Goal: Information Seeking & Learning: Learn about a topic

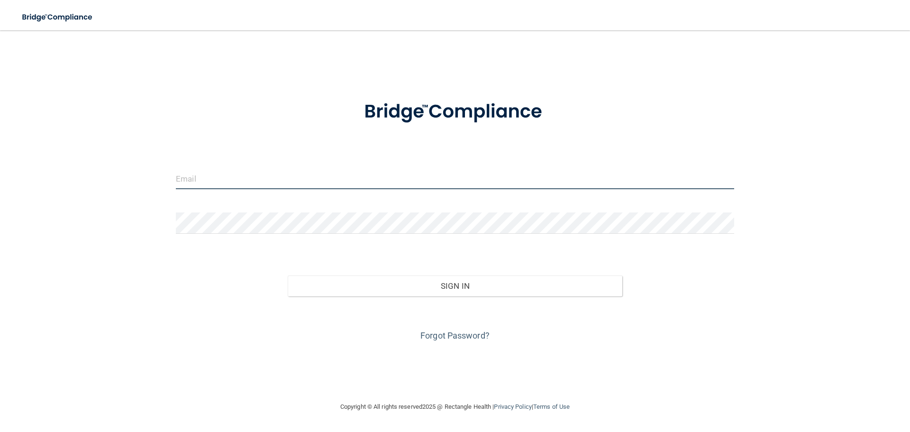
click at [305, 179] on input "email" at bounding box center [455, 178] width 559 height 21
type input "[EMAIL_ADDRESS][DOMAIN_NAME]"
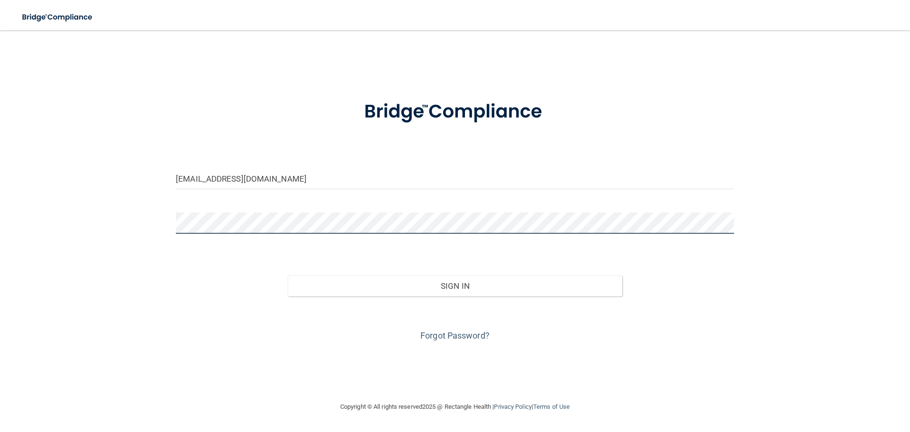
click at [288, 276] on button "Sign In" at bounding box center [455, 286] width 335 height 21
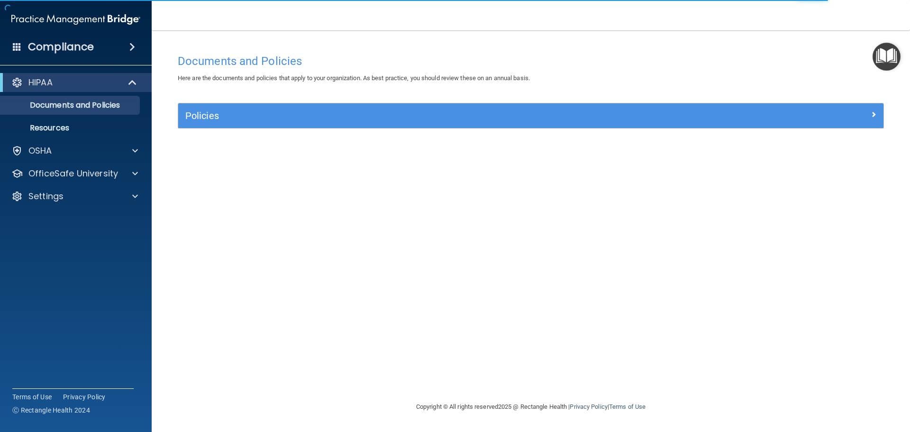
click at [889, 53] on img "Open Resource Center" at bounding box center [887, 57] width 28 height 28
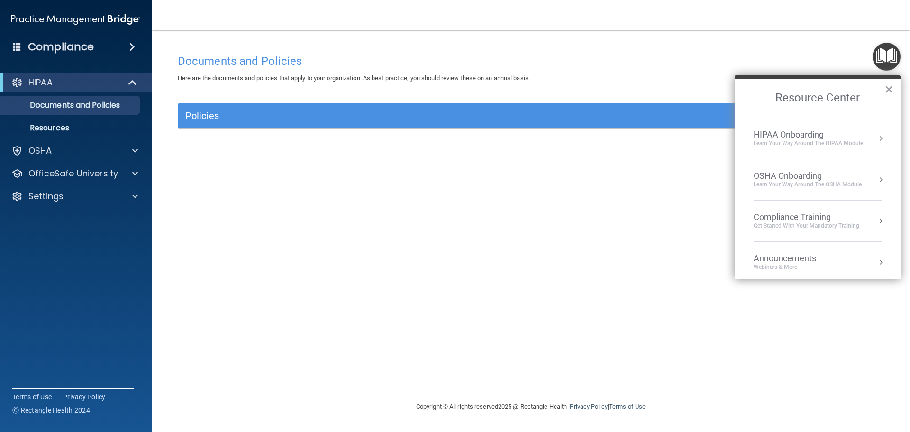
click at [828, 184] on div "Learn your way around the OSHA module" at bounding box center [808, 185] width 108 height 8
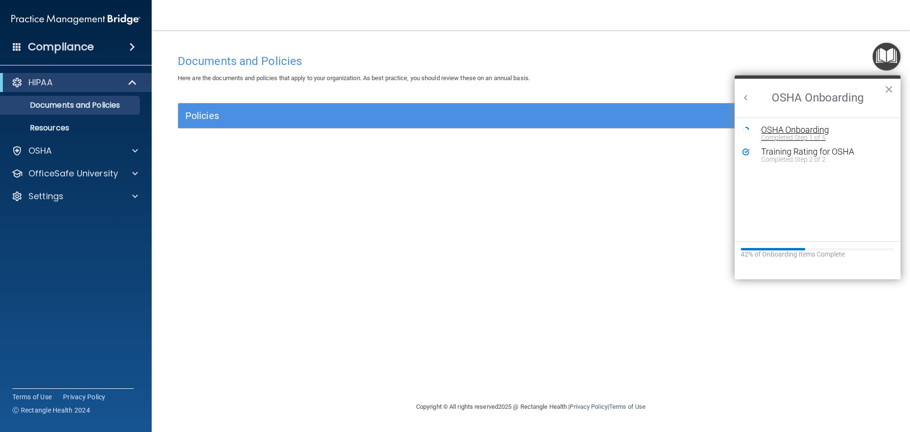
click at [800, 135] on div "Completed Step 1 of 5" at bounding box center [825, 137] width 127 height 7
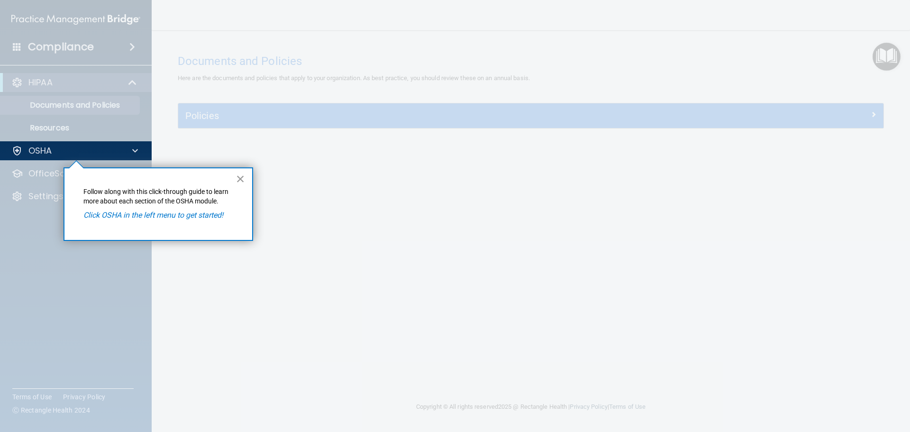
click at [239, 174] on button "×" at bounding box center [240, 178] width 9 height 15
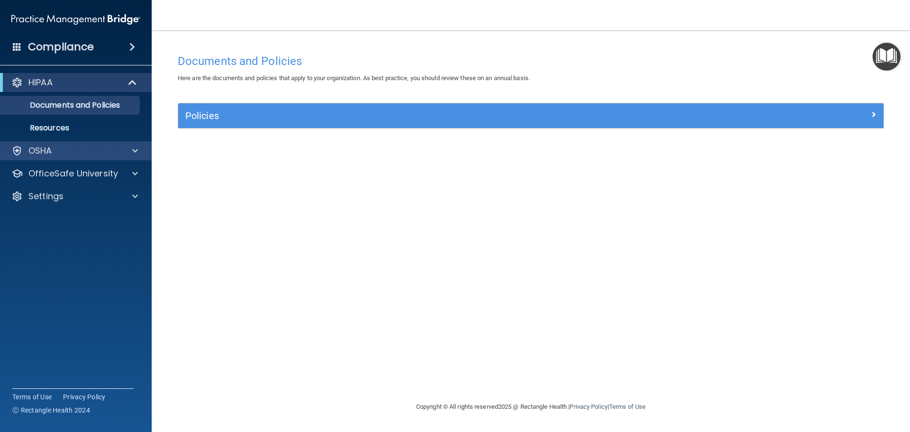
click at [53, 158] on div "OSHA" at bounding box center [76, 150] width 152 height 19
click at [101, 150] on div "OSHA" at bounding box center [63, 150] width 118 height 11
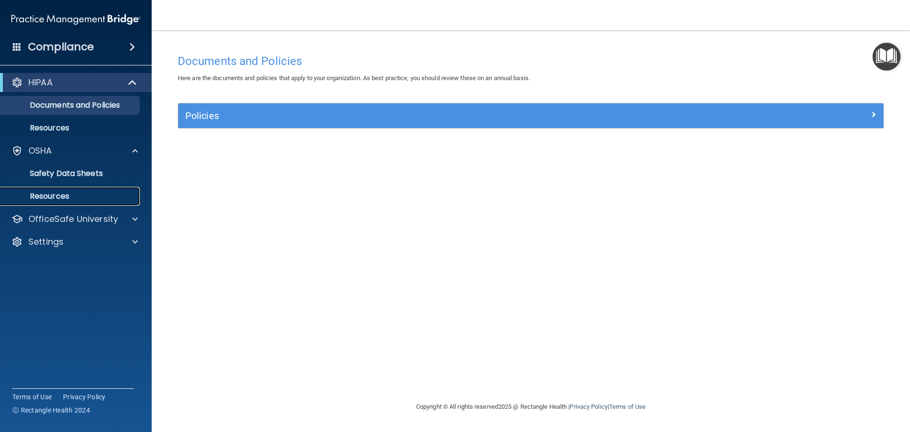
click at [64, 196] on p "Resources" at bounding box center [70, 196] width 129 height 9
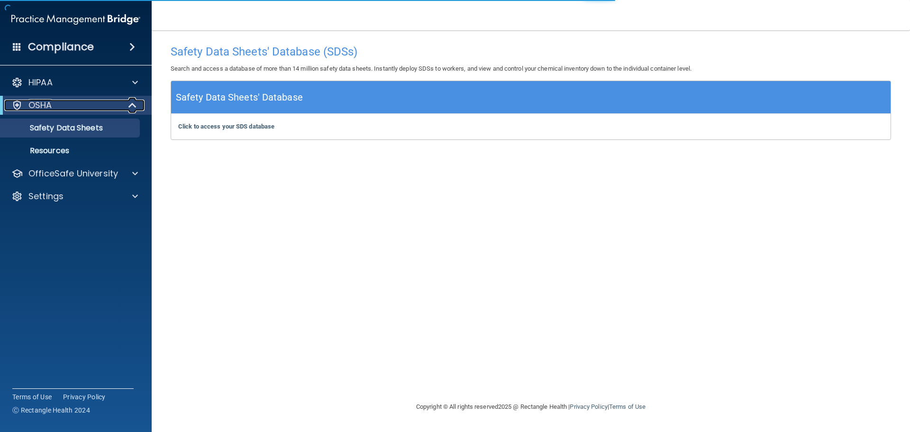
drag, startPoint x: 0, startPoint y: 0, endPoint x: 115, endPoint y: 106, distance: 156.4
click at [115, 106] on div "OSHA" at bounding box center [62, 105] width 117 height 11
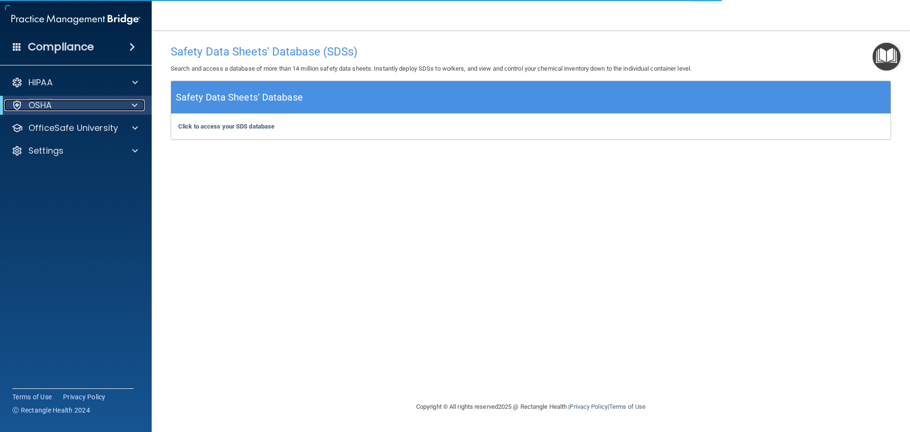
click at [20, 103] on div at bounding box center [16, 105] width 11 height 11
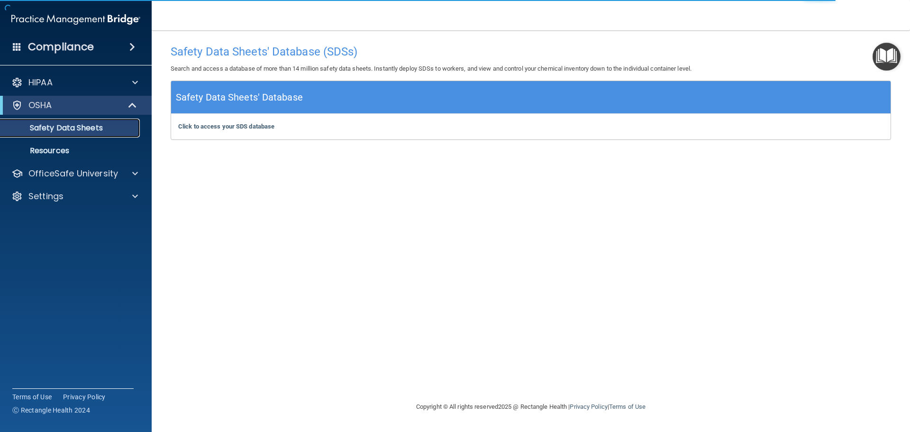
click at [43, 132] on p "Safety Data Sheets" at bounding box center [70, 127] width 129 height 9
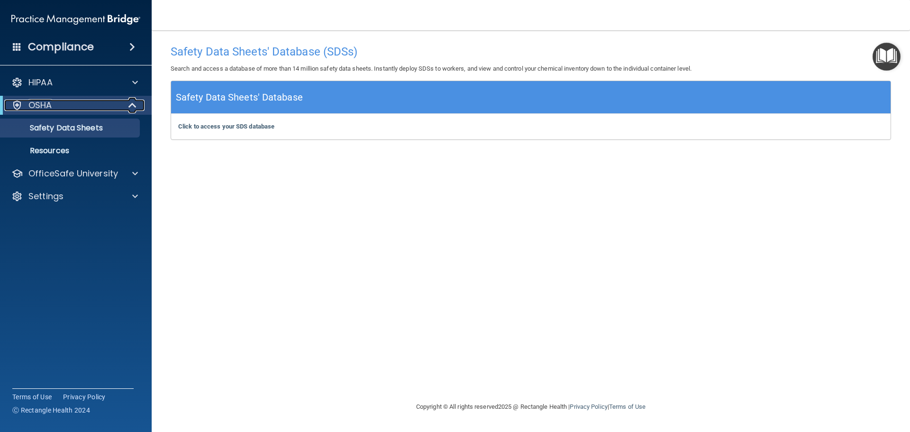
click at [105, 107] on div "OSHA" at bounding box center [62, 105] width 117 height 11
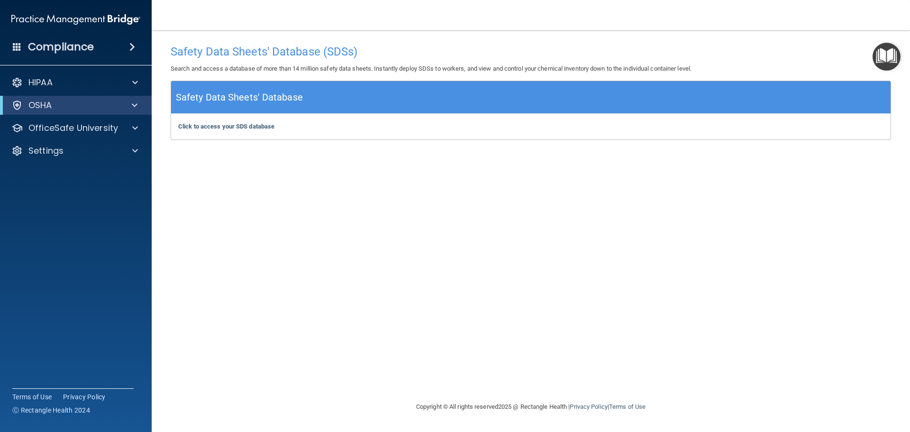
click at [882, 60] on img "Open Resource Center" at bounding box center [887, 57] width 28 height 28
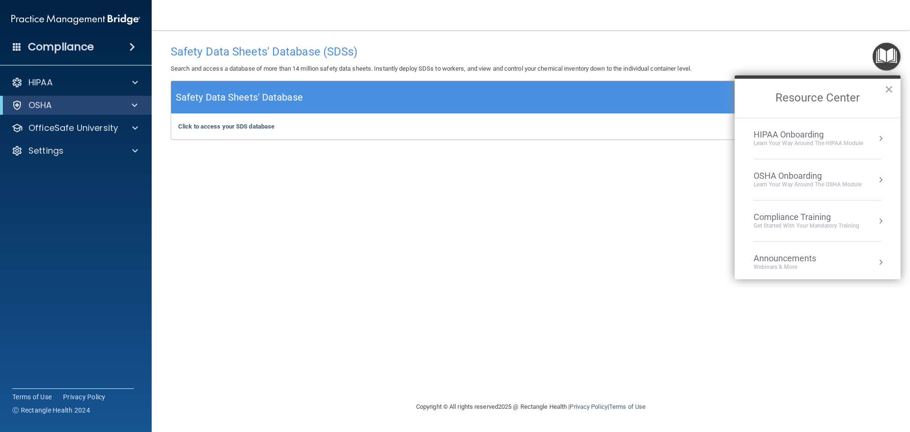
click at [844, 189] on li "OSHA Onboarding Learn your way around the OSHA module" at bounding box center [818, 179] width 128 height 41
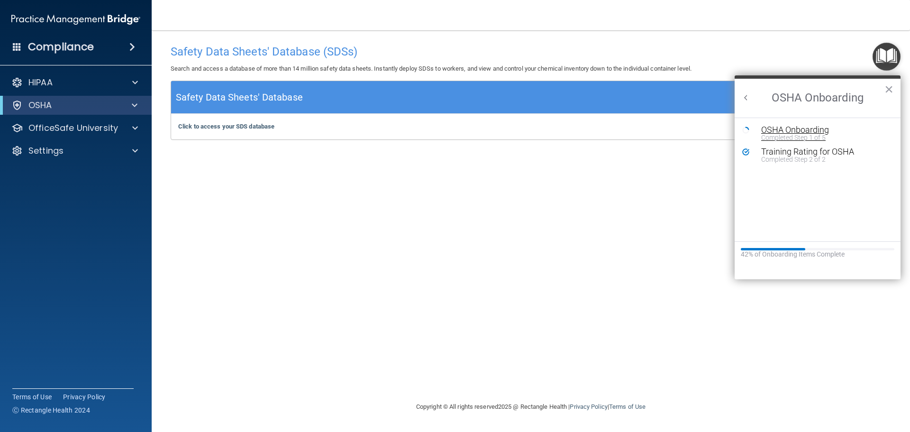
click at [784, 129] on div "OSHA Onboarding" at bounding box center [825, 130] width 127 height 9
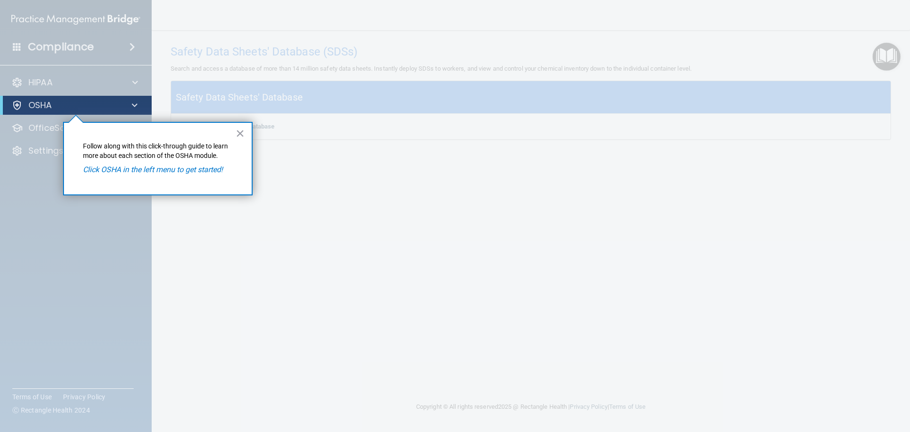
drag, startPoint x: 166, startPoint y: 176, endPoint x: 167, endPoint y: 168, distance: 8.1
click at [166, 175] on div "× Follow along with this click-through guide to learn more about each section o…" at bounding box center [158, 158] width 190 height 73
click at [239, 127] on button "×" at bounding box center [240, 133] width 9 height 15
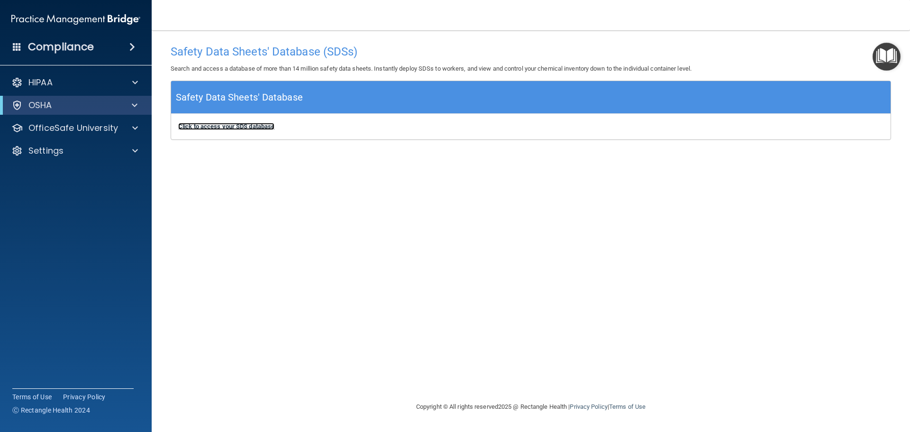
click at [217, 129] on b "Click to access your SDS database" at bounding box center [226, 126] width 96 height 7
click at [92, 48] on h4 "Compliance" at bounding box center [61, 46] width 66 height 13
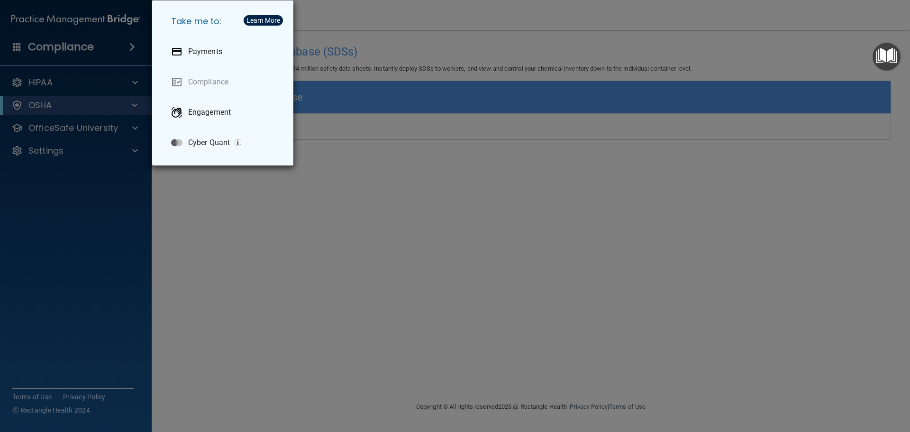
click at [210, 232] on div "Take me to: Payments Compliance Engagement Cyber Quant" at bounding box center [455, 216] width 910 height 432
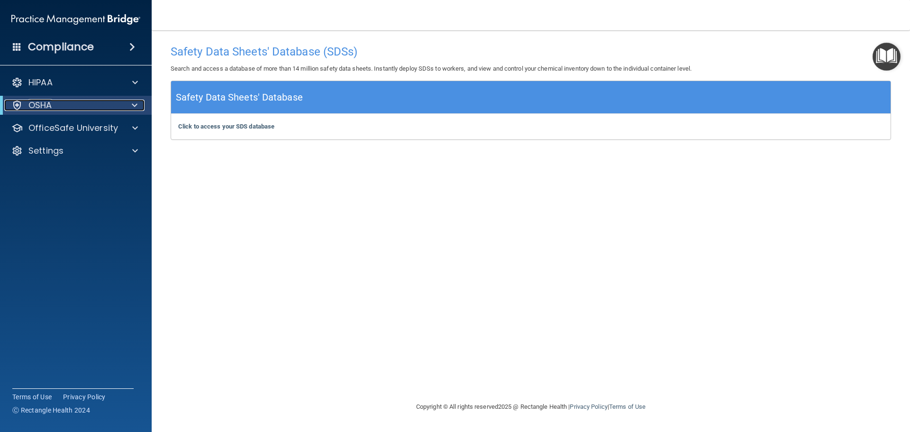
click at [118, 101] on div "OSHA" at bounding box center [62, 105] width 117 height 11
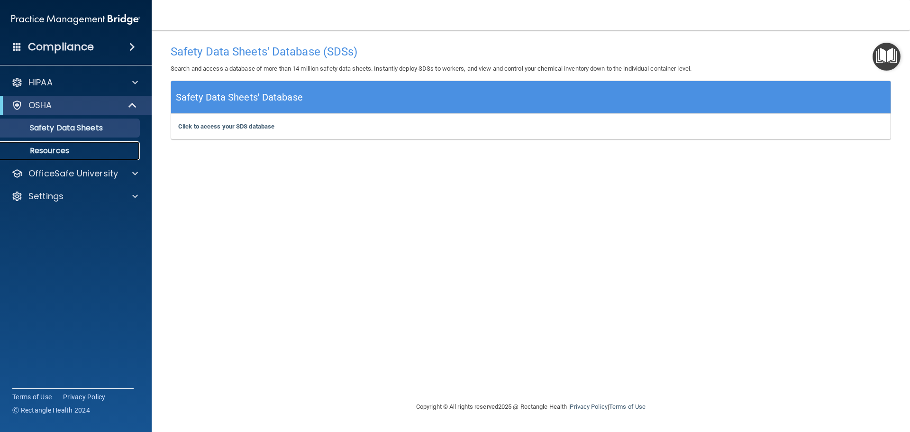
click at [72, 147] on p "Resources" at bounding box center [70, 150] width 129 height 9
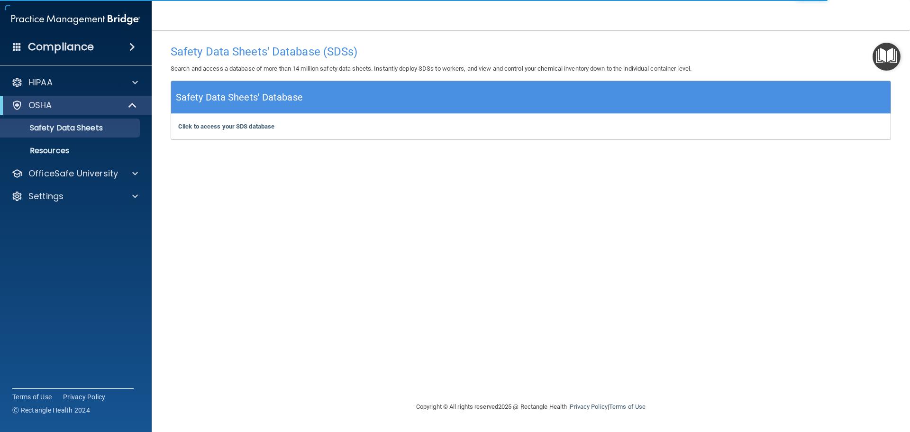
click at [891, 59] on img "Open Resource Center" at bounding box center [887, 57] width 28 height 28
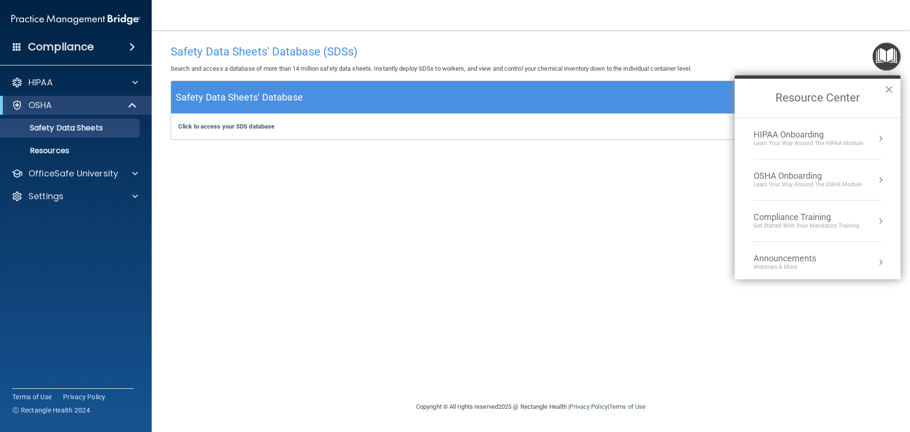
click at [841, 177] on div "OSHA Onboarding" at bounding box center [808, 176] width 108 height 10
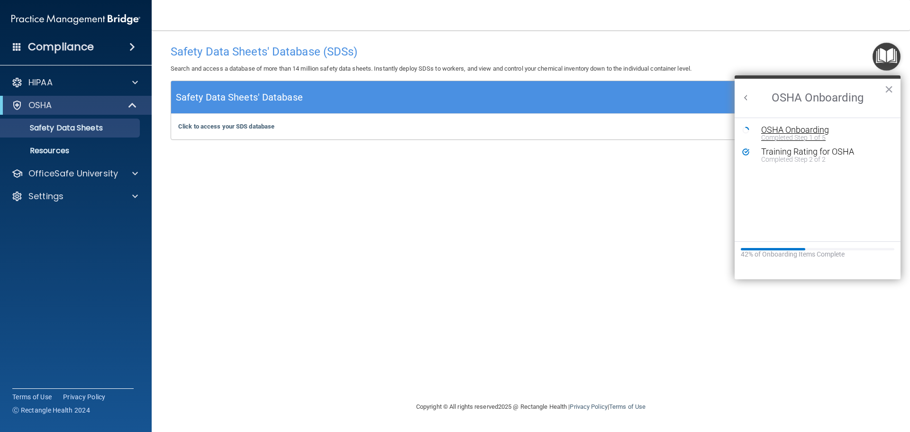
click at [812, 137] on div "Completed Step 1 of 5" at bounding box center [825, 137] width 127 height 7
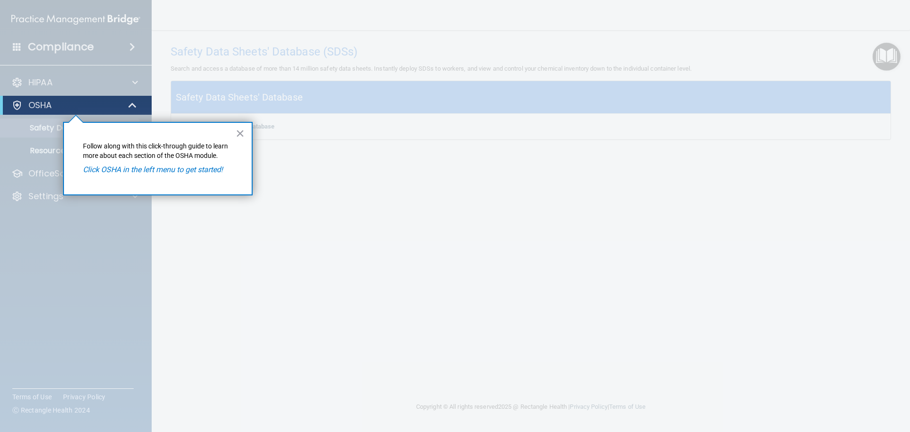
click at [187, 166] on em "Click OSHA in the left menu to get started!" at bounding box center [153, 169] width 140 height 9
click at [238, 131] on button "×" at bounding box center [240, 133] width 9 height 15
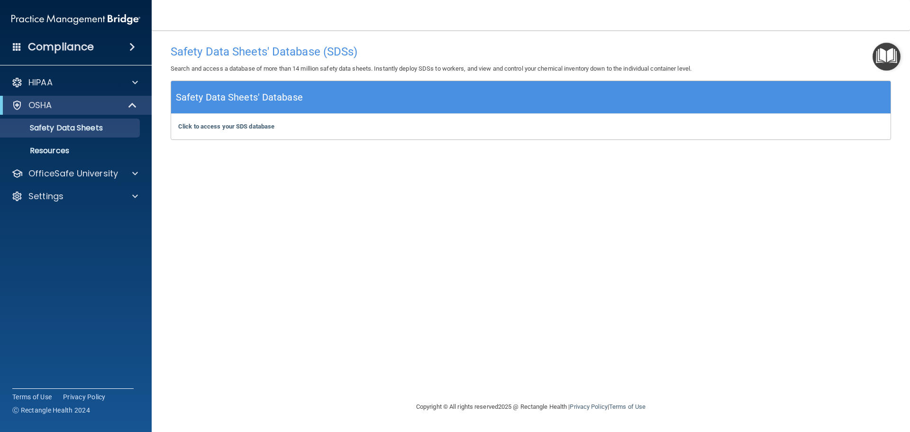
click at [905, 52] on main "Safety Data Sheets' Database (SDSs) Search and access a database of more than 1…" at bounding box center [531, 231] width 759 height 402
click at [890, 54] on img "Open Resource Center" at bounding box center [887, 57] width 28 height 28
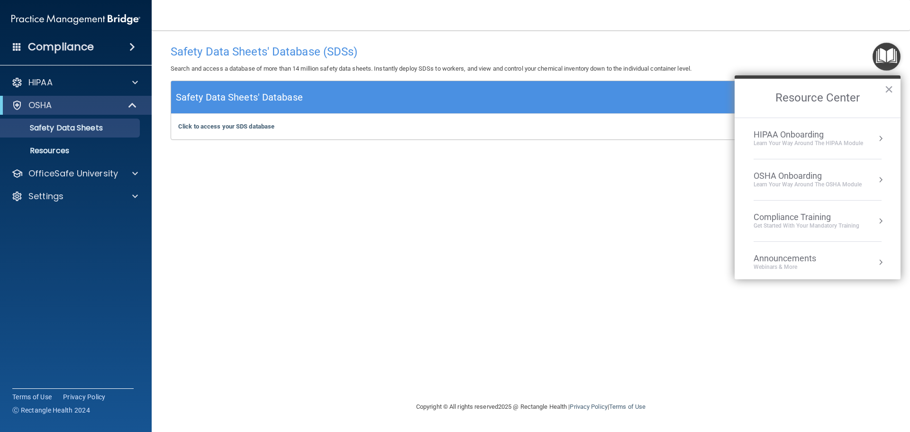
click at [794, 180] on div "OSHA Onboarding" at bounding box center [808, 176] width 108 height 10
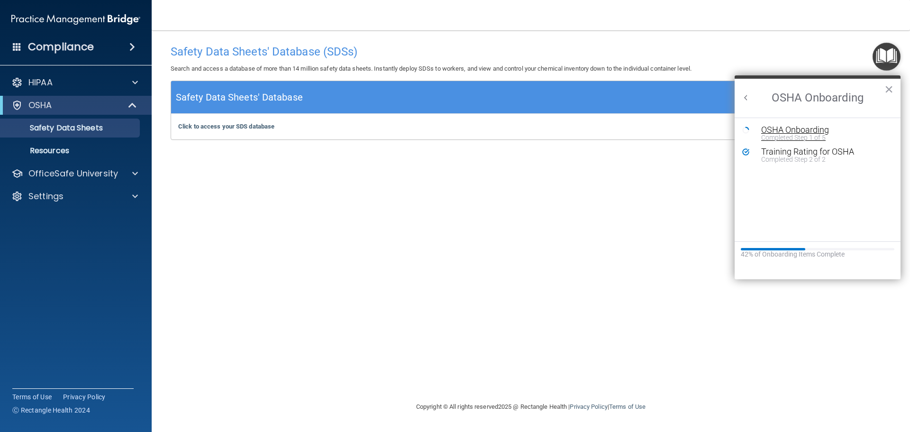
click at [806, 135] on div "Completed Step 1 of 5" at bounding box center [825, 137] width 127 height 7
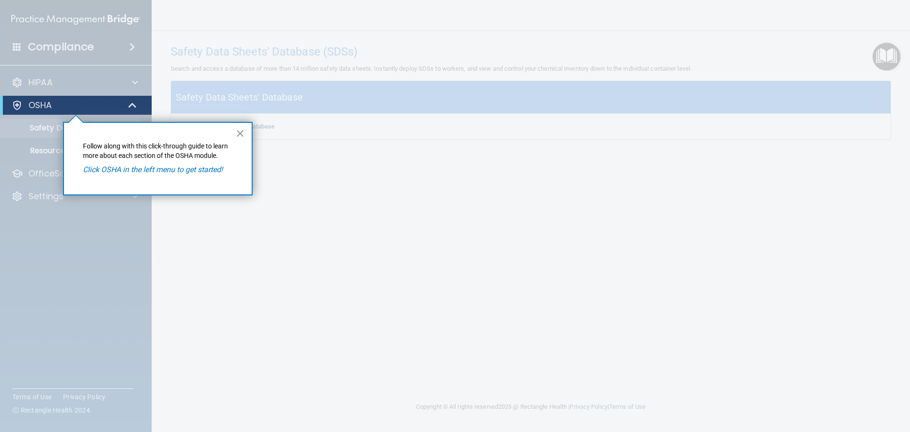
click at [238, 129] on button "×" at bounding box center [240, 133] width 9 height 15
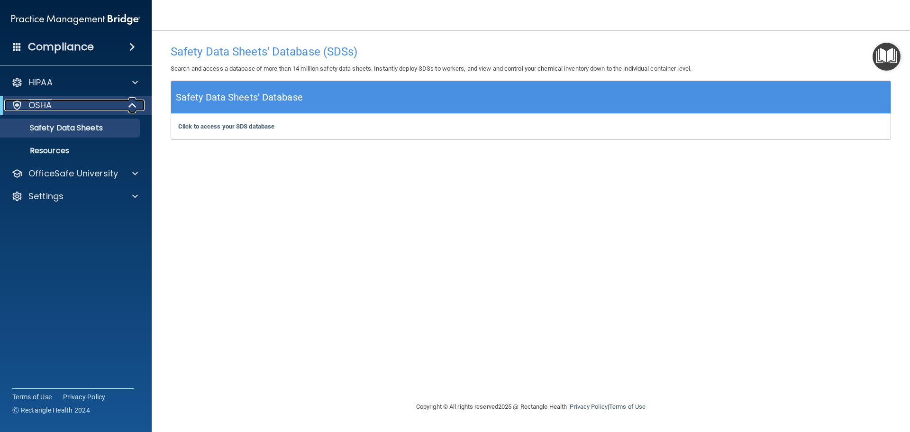
click at [107, 104] on div "OSHA" at bounding box center [62, 105] width 117 height 11
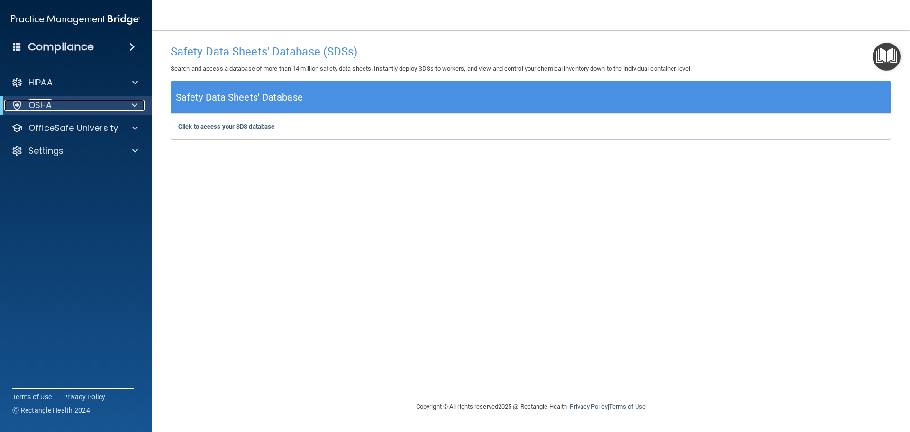
click at [111, 102] on div "OSHA" at bounding box center [62, 105] width 117 height 11
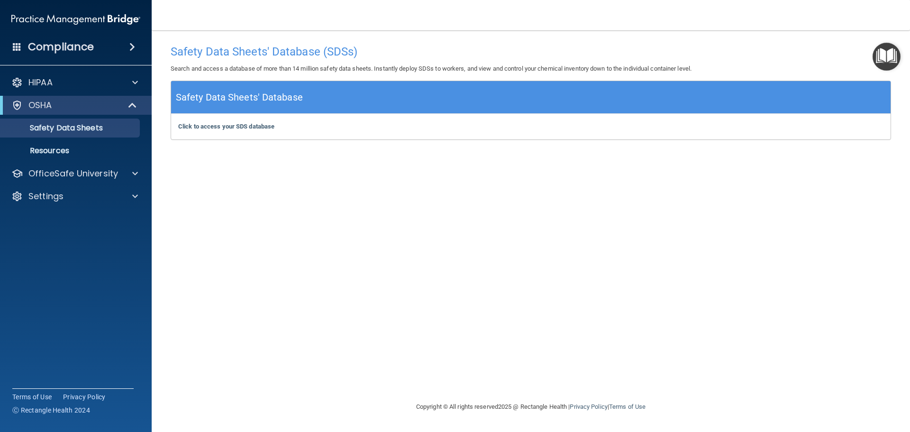
click at [122, 46] on div "Compliance" at bounding box center [76, 47] width 152 height 21
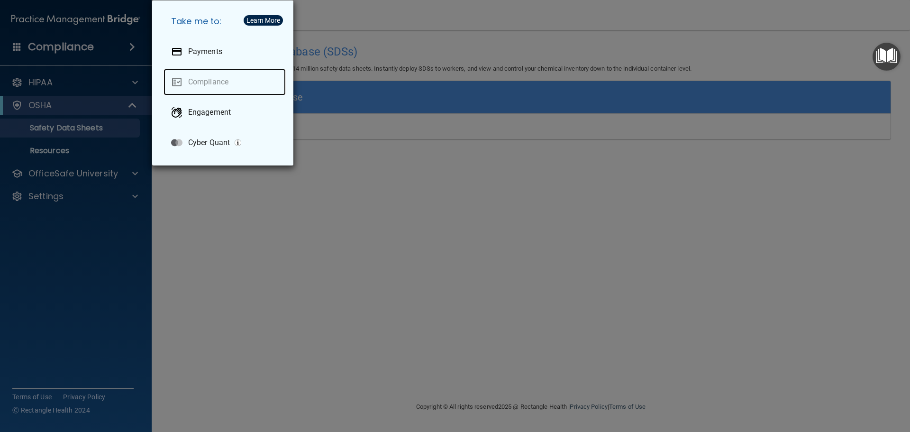
click at [206, 84] on link "Compliance" at bounding box center [225, 82] width 122 height 27
click at [84, 146] on div "Take me to: Payments Compliance Engagement Cyber Quant" at bounding box center [455, 216] width 910 height 432
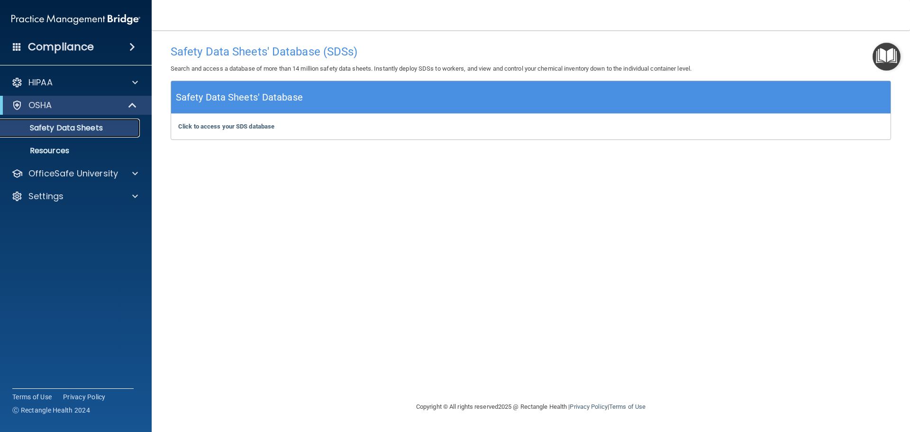
click at [94, 125] on p "Safety Data Sheets" at bounding box center [70, 127] width 129 height 9
click at [92, 146] on p "Resources" at bounding box center [70, 150] width 129 height 9
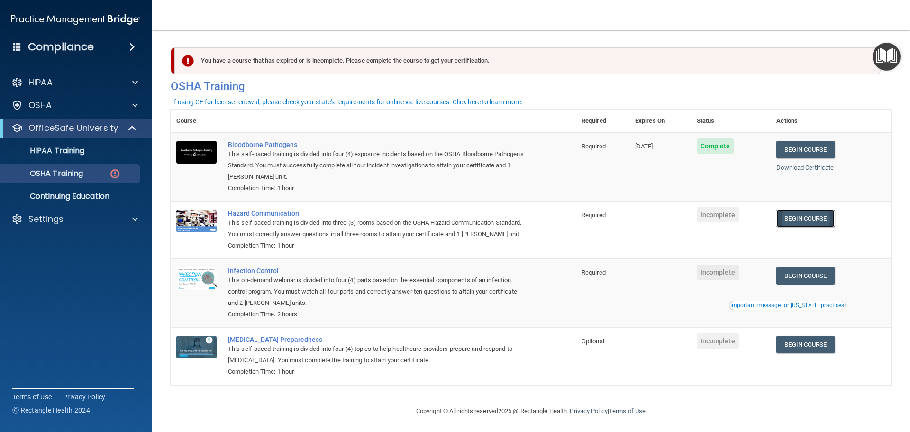
click at [808, 219] on link "Begin Course" at bounding box center [806, 219] width 58 height 18
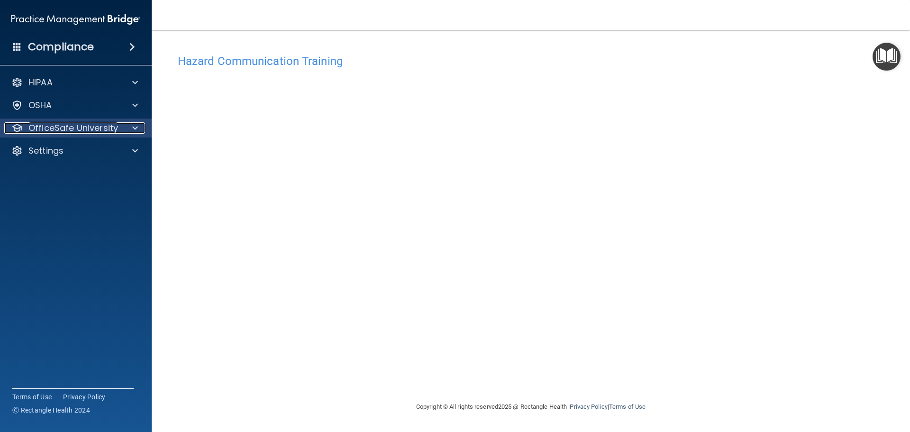
click at [115, 126] on p "OfficeSafe University" at bounding box center [73, 127] width 90 height 11
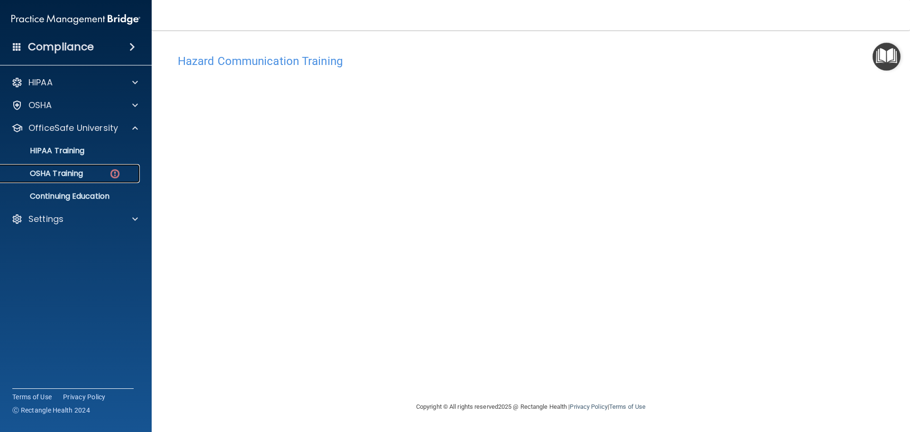
click at [66, 169] on p "OSHA Training" at bounding box center [44, 173] width 77 height 9
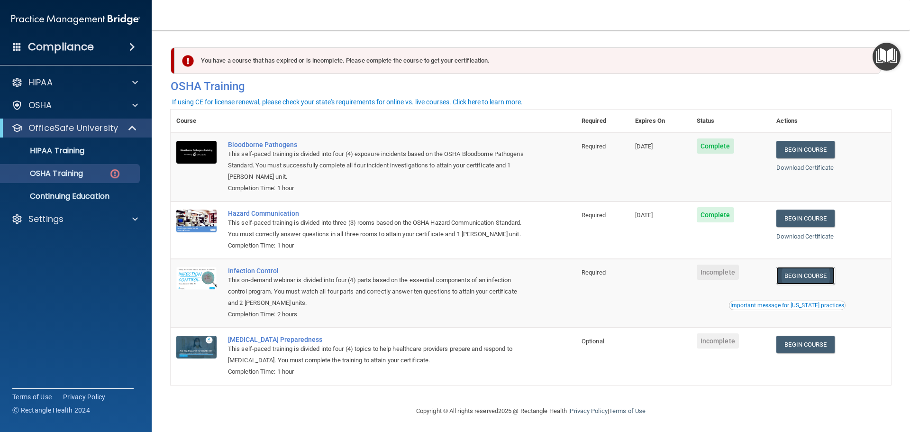
click at [790, 285] on link "Begin Course" at bounding box center [806, 276] width 58 height 18
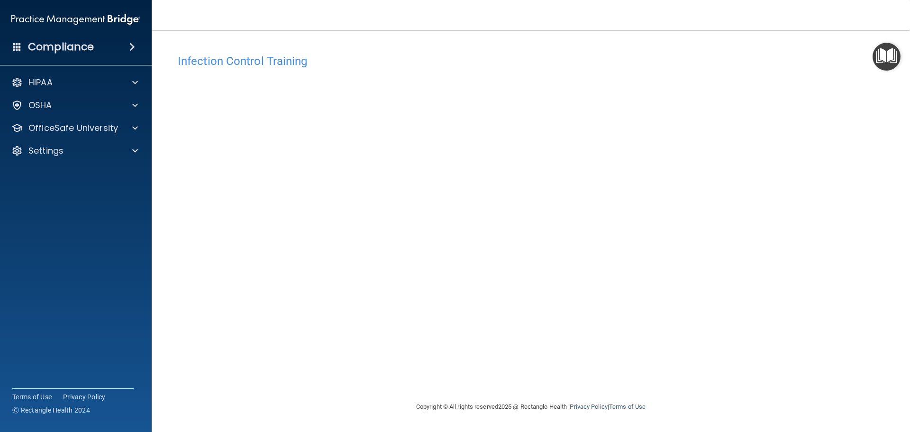
click at [687, 272] on div "Infection Control Training This course doesn’t expire until . Are you sure you …" at bounding box center [531, 225] width 721 height 352
